Goal: Task Accomplishment & Management: Manage account settings

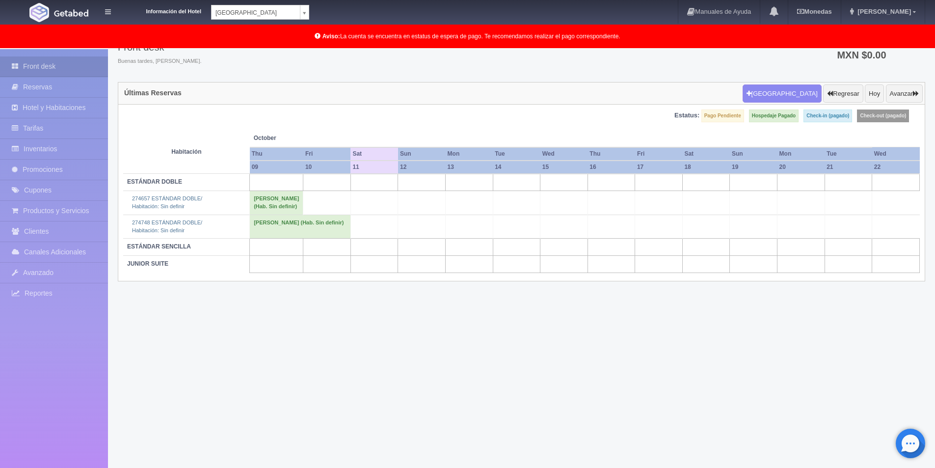
scroll to position [49, 0]
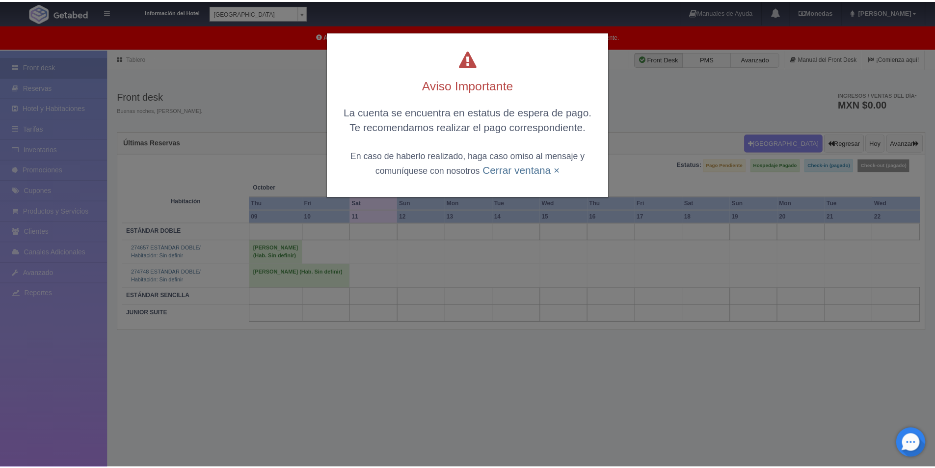
scroll to position [49, 0]
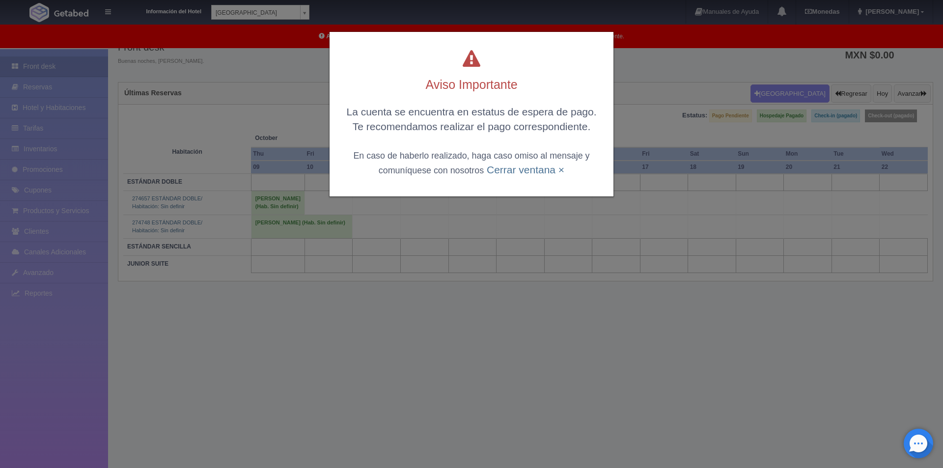
click at [480, 166] on div "La cuenta se encuentra en estatus de espera de pago. Te recomendamos realizar e…" at bounding box center [471, 141] width 264 height 72
click at [502, 167] on link "Cerrar ventana ×" at bounding box center [525, 169] width 78 height 11
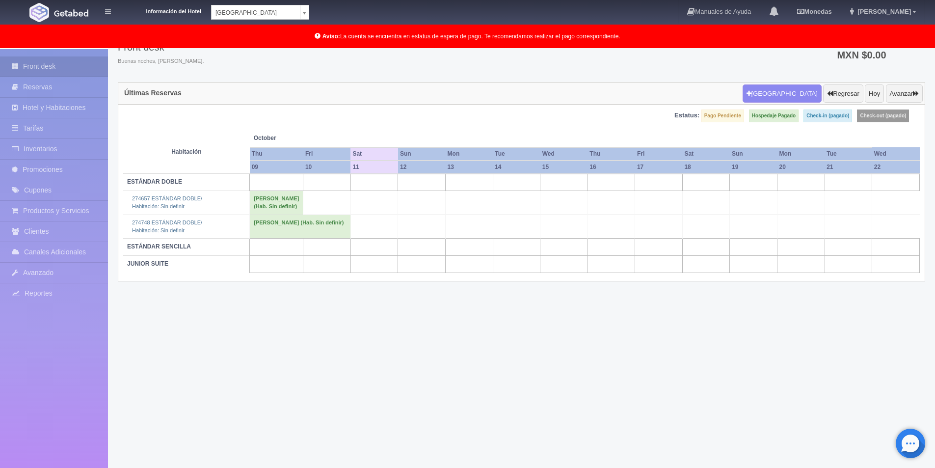
click at [277, 4] on div "Información del Hotel Hotel Plaza Colonial Hotel Plaza Campeche Hotel Plaza Col…" at bounding box center [216, 10] width 187 height 20
click at [275, 13] on body "Información del Hotel Hotel Plaza Colonial Hotel Plaza Campeche Hotel Plaza Col…" at bounding box center [467, 234] width 935 height 469
select select "342"
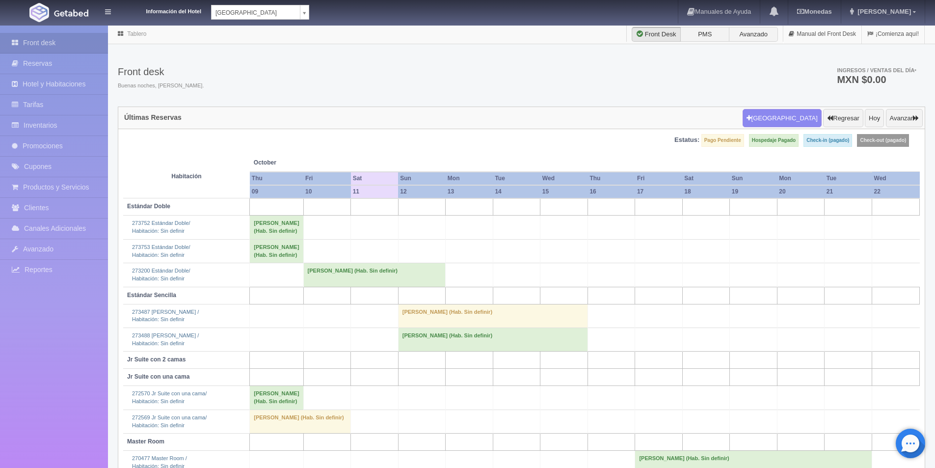
scroll to position [74, 0]
